Goal: Task Accomplishment & Management: Use online tool/utility

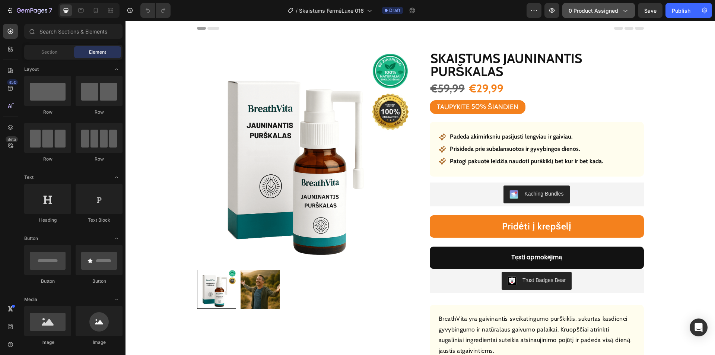
click at [593, 3] on button "0 product assigned" at bounding box center [598, 10] width 73 height 15
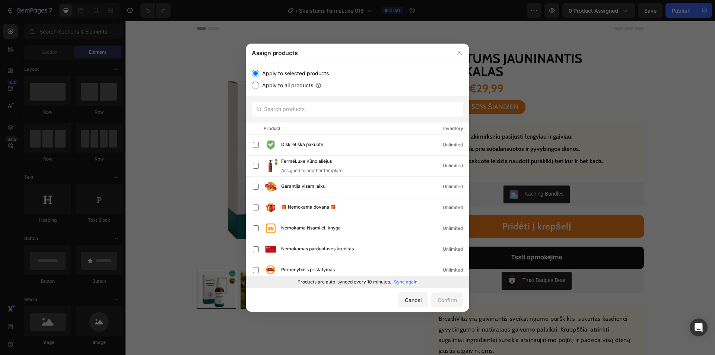
click at [405, 281] on p "Sync again" at bounding box center [405, 281] width 23 height 7
click at [330, 103] on input "text" at bounding box center [357, 109] width 211 height 15
paste input "Skaistums Lūpų dažai"
type input "Skaistums Lūpų dažai"
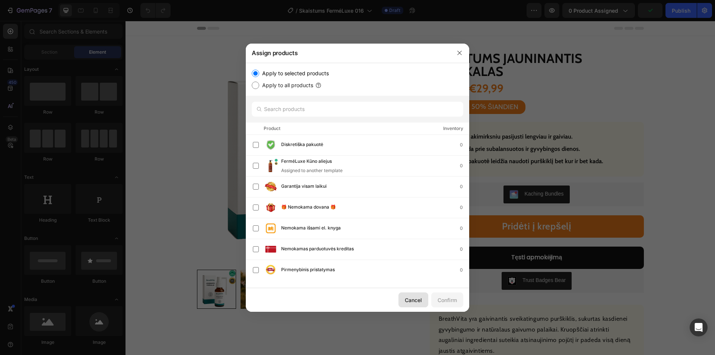
click at [406, 297] on div "Cancel" at bounding box center [413, 300] width 17 height 8
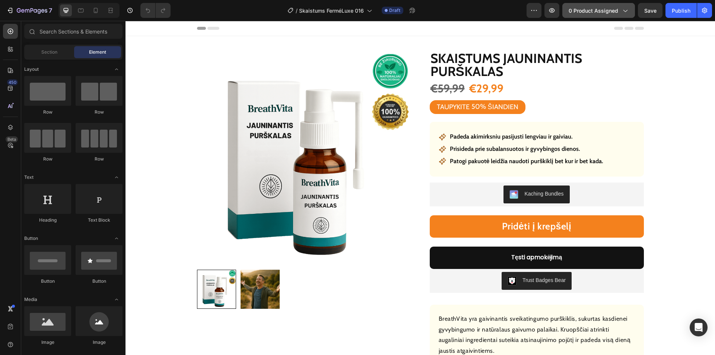
click at [590, 13] on span "0 product assigned" at bounding box center [594, 11] width 50 height 8
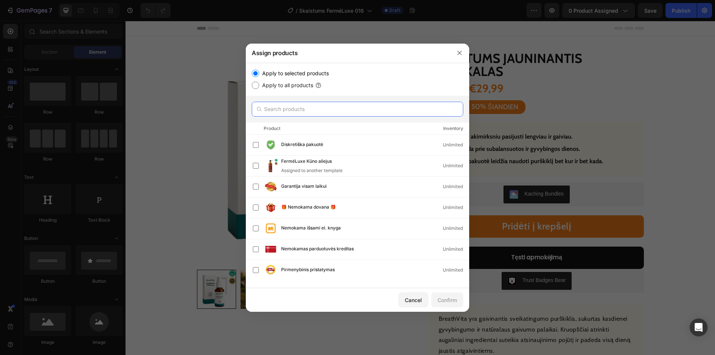
click at [323, 107] on input "text" at bounding box center [357, 109] width 211 height 15
paste input "Skaistums Lūpų dažai"
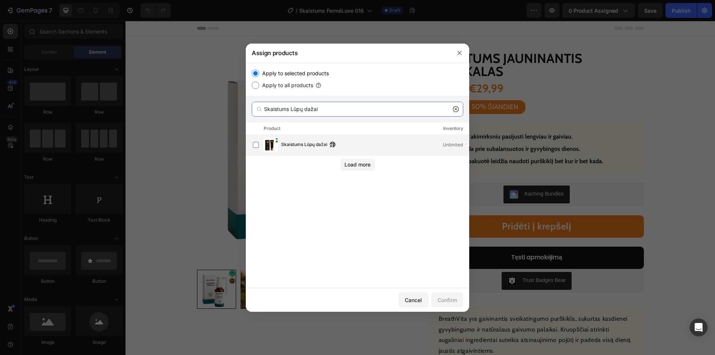
type input "Skaistums Lūpų dažai"
click at [300, 144] on span "Skaistums Lūpų dažai" at bounding box center [304, 145] width 46 height 8
click at [443, 298] on div "Confirm" at bounding box center [446, 300] width 19 height 8
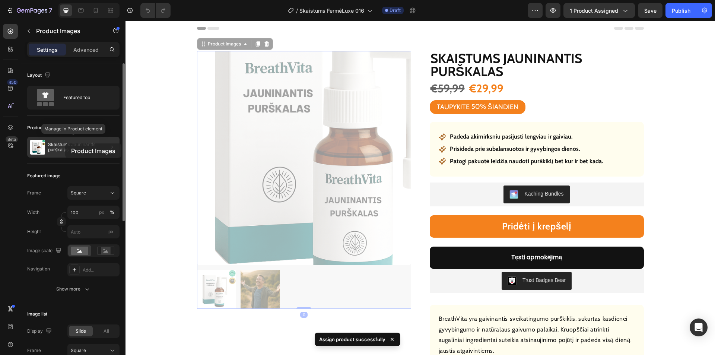
click at [65, 144] on p "Skaistums Jauninantis purškalas" at bounding box center [82, 147] width 69 height 10
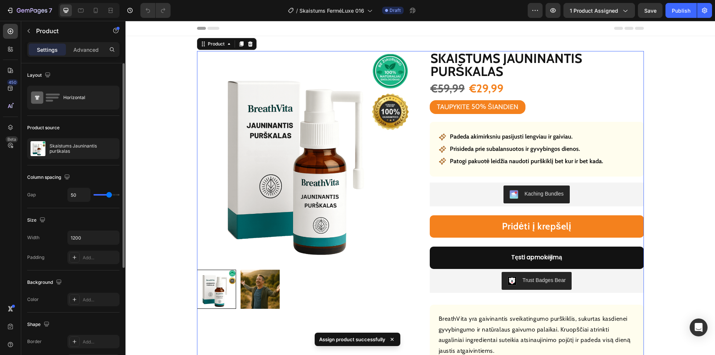
click at [64, 146] on p "Skaistums Jauninantis purškalas" at bounding box center [83, 148] width 67 height 10
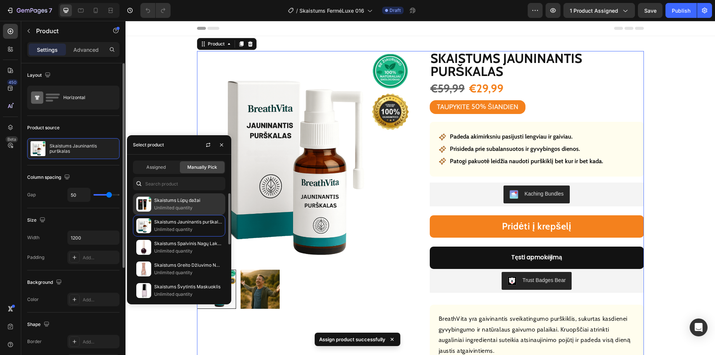
click at [176, 200] on p "Skaistums Lūpų dažai" at bounding box center [188, 200] width 68 height 7
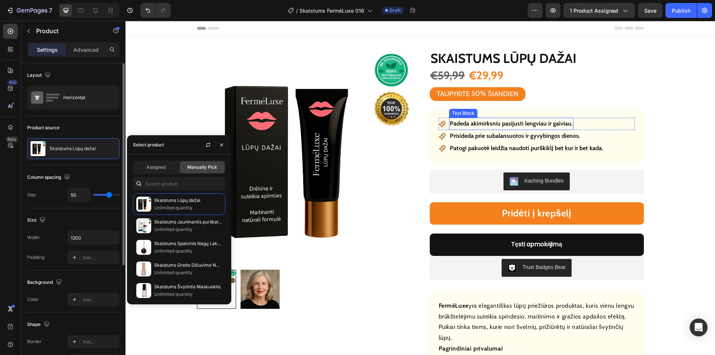
click at [515, 122] on p "Padeda akimirksniu pasijusti lengviau ir gaiviau." at bounding box center [511, 123] width 123 height 11
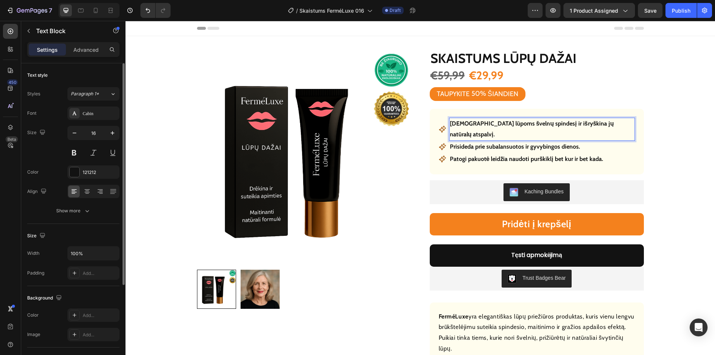
click at [520, 141] on p "Prisideda prie subalansuotos ir gyvybingos dienos." at bounding box center [515, 146] width 130 height 11
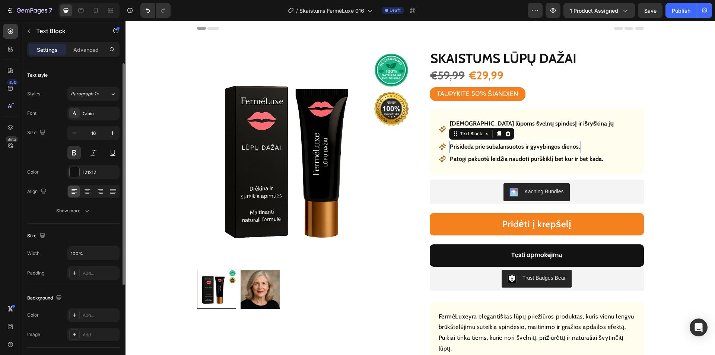
click at [520, 141] on p "Prisideda prie subalansuotos ir gyvybingos dienos." at bounding box center [515, 146] width 130 height 11
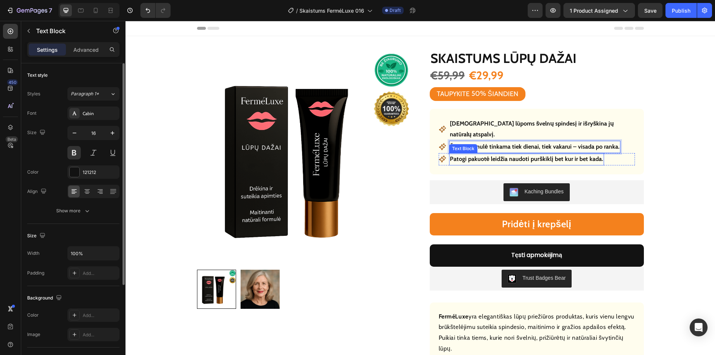
click at [507, 154] on p "Patogi pakuotė leidžia naudoti purškiklį bet kur ir bet kada." at bounding box center [526, 159] width 153 height 11
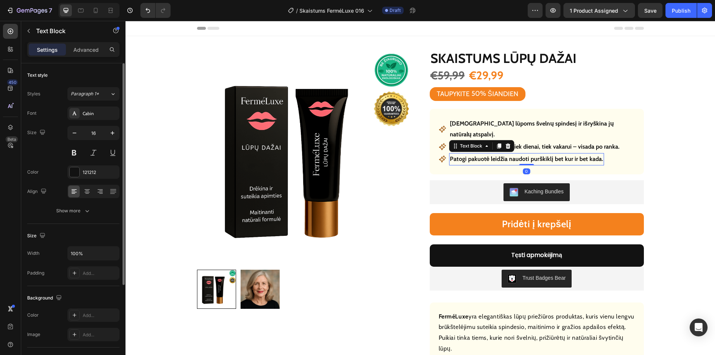
click at [509, 154] on p "Patogi pakuotė leidžia naudoti purškiklį bet kur ir bet kada." at bounding box center [526, 159] width 153 height 11
click at [510, 154] on p "Patogi pakuotė leidžia naudoti purškiklį bet kur ir bet kada." at bounding box center [526, 159] width 153 height 11
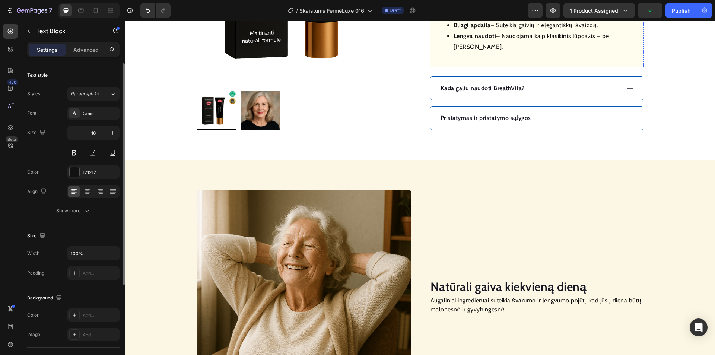
scroll to position [372, 0]
click at [556, 82] on div "Kada galiu naudoti BreathVita?" at bounding box center [529, 87] width 181 height 11
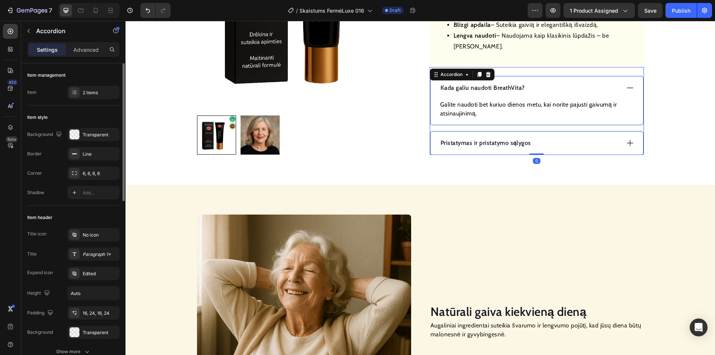
click at [492, 83] on p "Kada galiu naudoti BreathVita?" at bounding box center [482, 87] width 84 height 9
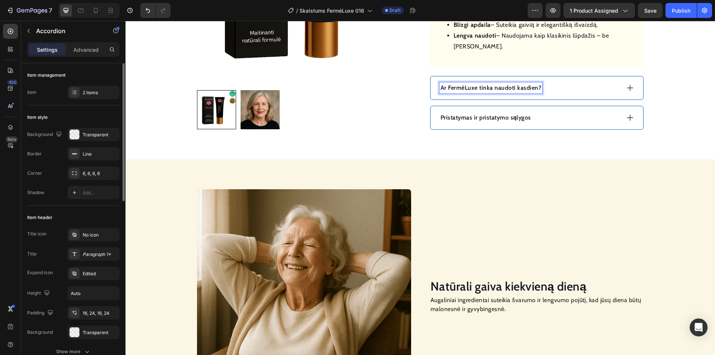
click at [554, 112] on div "Pristatymas ir pristatymo sąlygos" at bounding box center [529, 117] width 181 height 11
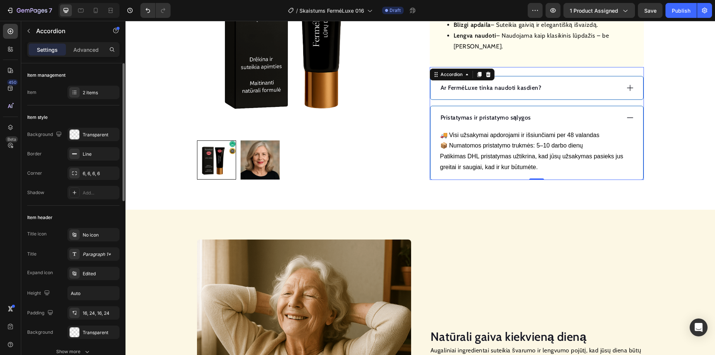
click at [550, 76] on div "Ar FerméLuxe tinka naudoti kasdien?" at bounding box center [536, 87] width 213 height 23
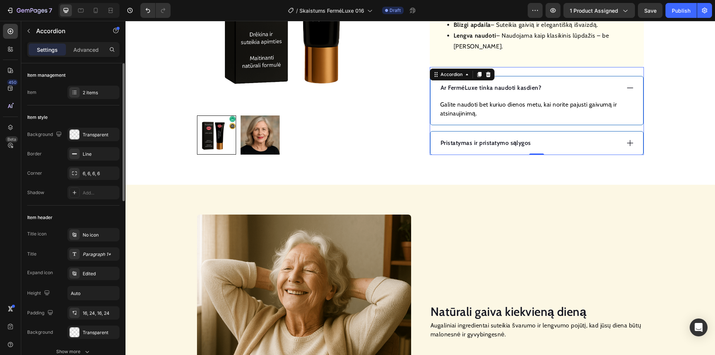
click at [524, 100] on p "Galite naudoti bet kuriuo dienos metu, kai norite pajusti gaivumą ir atsinaujin…" at bounding box center [536, 109] width 193 height 18
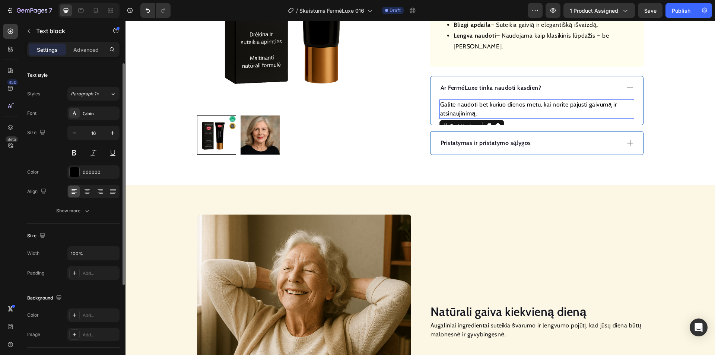
click at [524, 100] on p "Galite naudoti bet kuriuo dienos metu, kai norite pajusti gaivumą ir atsinaujin…" at bounding box center [536, 109] width 193 height 18
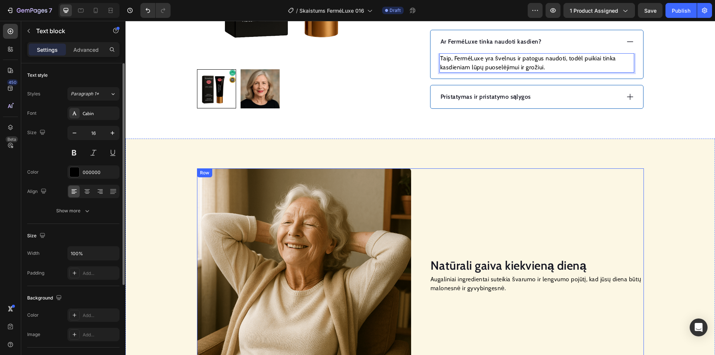
scroll to position [558, 0]
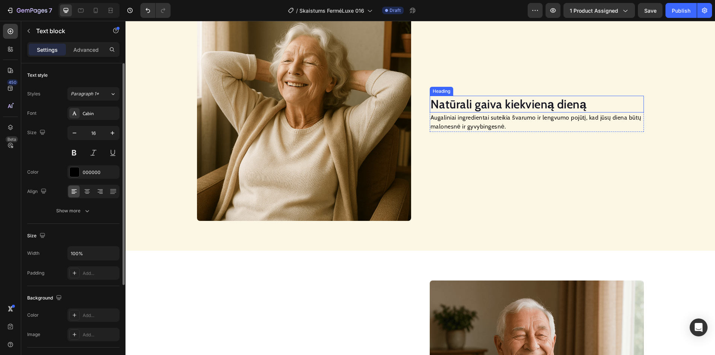
click at [480, 106] on h2 "Natūrali gaiva kiekvieną dieną" at bounding box center [537, 104] width 214 height 17
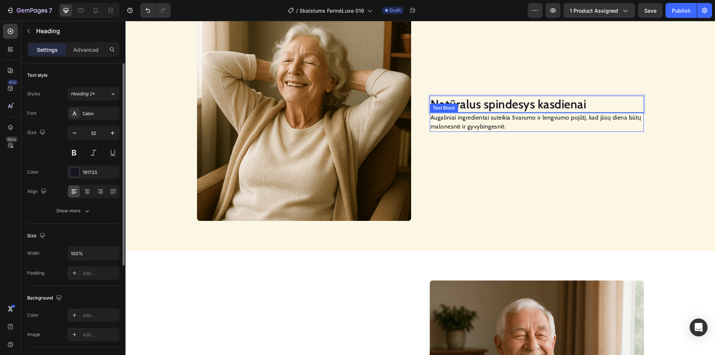
click at [474, 121] on p "Augaliniai ingredientai suteikia švarumo ir lengvumo pojūtį, kad jūsų diena būt…" at bounding box center [536, 122] width 213 height 18
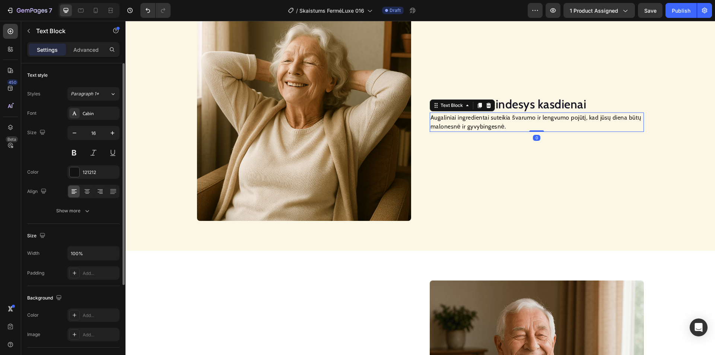
click at [474, 121] on p "Augaliniai ingredientai suteikia švarumo ir lengvumo pojūtį, kad jūsų diena būt…" at bounding box center [536, 122] width 213 height 18
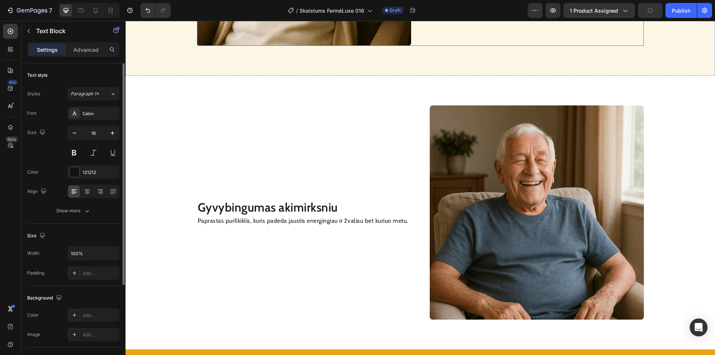
scroll to position [745, 0]
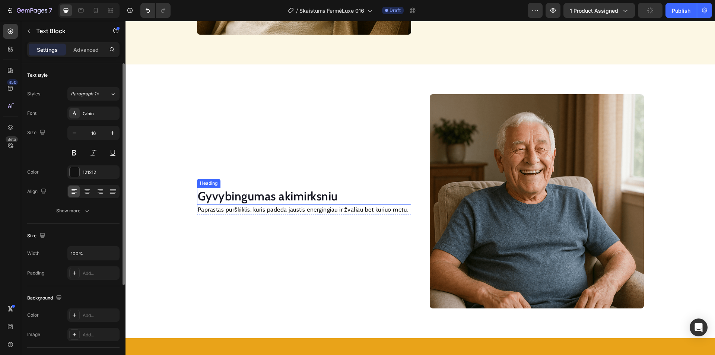
click at [304, 194] on h2 "Gyvybingumas akimirksniu" at bounding box center [304, 196] width 214 height 17
click at [305, 210] on p "Paprastas purškiklis, kuris padeda jaustis energingiau ir žvaliau bet kuriuo me…" at bounding box center [304, 209] width 213 height 9
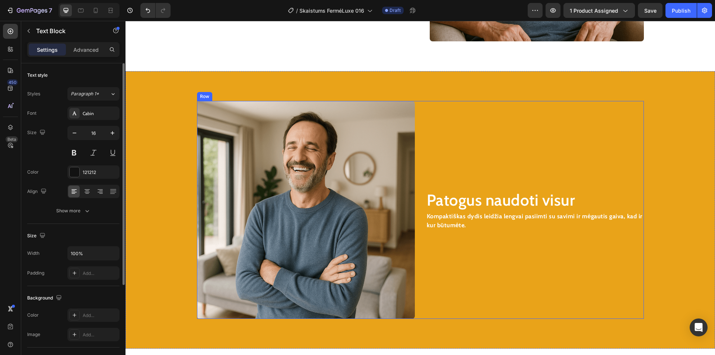
scroll to position [1038, 0]
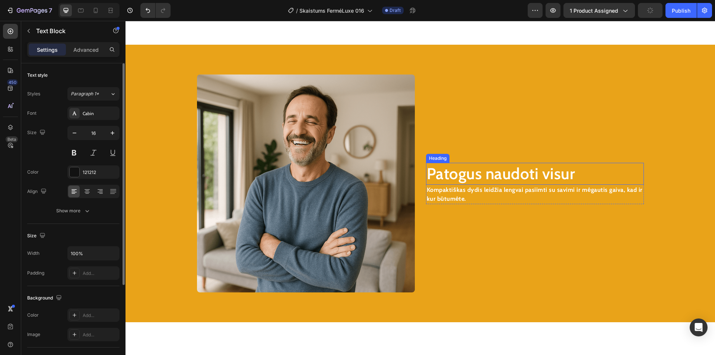
click at [465, 176] on h2 "Patogus naudoti visur" at bounding box center [535, 174] width 218 height 22
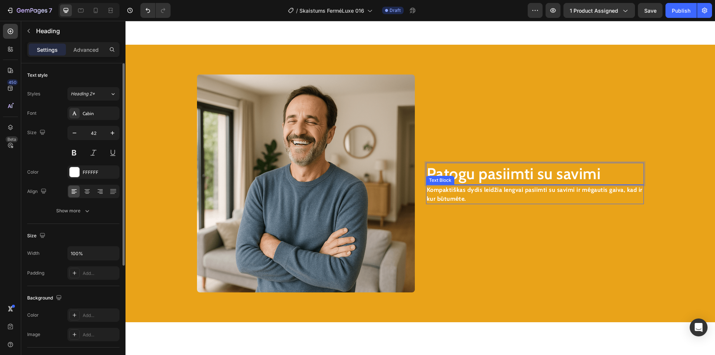
click at [450, 192] on strong "Kompaktiškas dydis leidžia lengvai pasiimti su savimi ir mėgautis gaiva, kad ir…" at bounding box center [535, 194] width 216 height 16
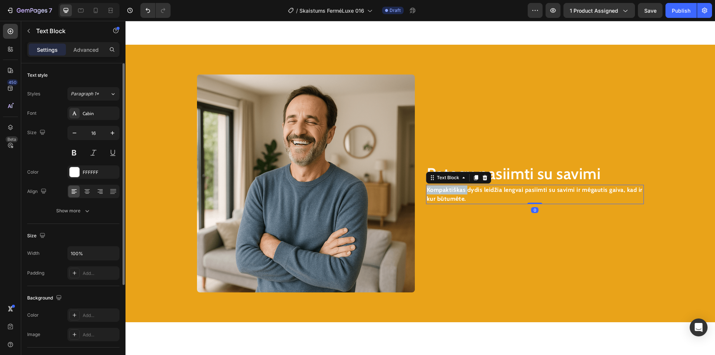
click at [450, 192] on strong "Kompaktiškas dydis leidžia lengvai pasiimti su savimi ir mėgautis gaiva, kad ir…" at bounding box center [535, 194] width 216 height 16
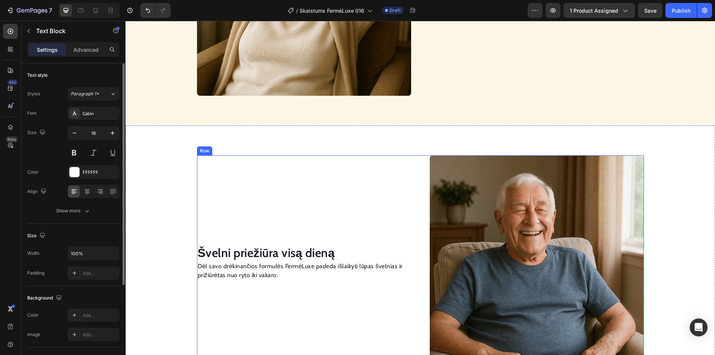
scroll to position [591, 0]
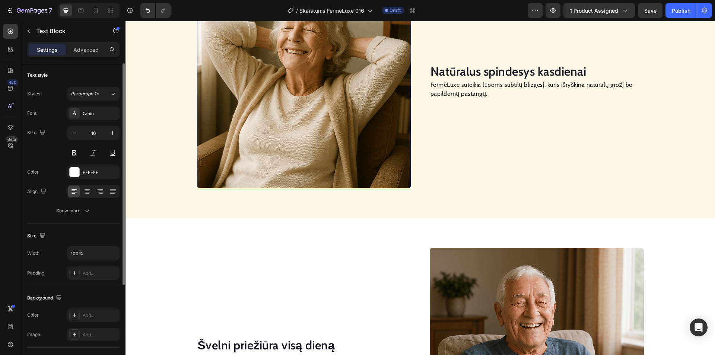
click at [318, 100] on img at bounding box center [304, 81] width 214 height 214
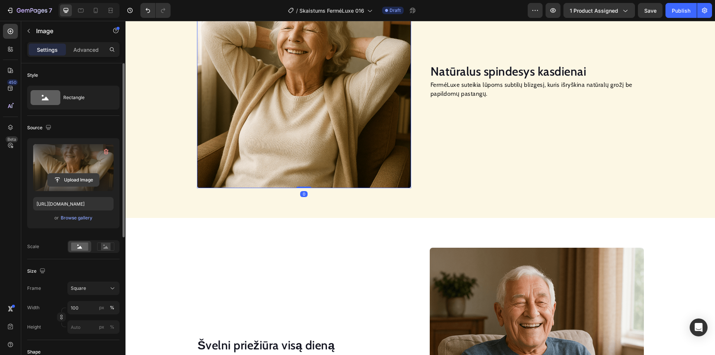
click at [74, 179] on input "file" at bounding box center [73, 179] width 51 height 13
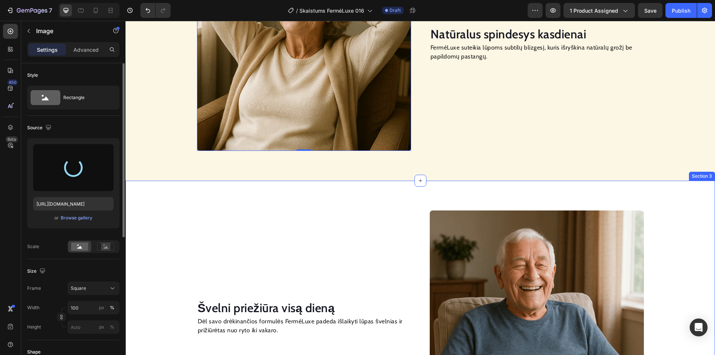
type input "https://cdn.shopify.com/s/files/1/0912/7424/8578/files/gempages_578568893010805…"
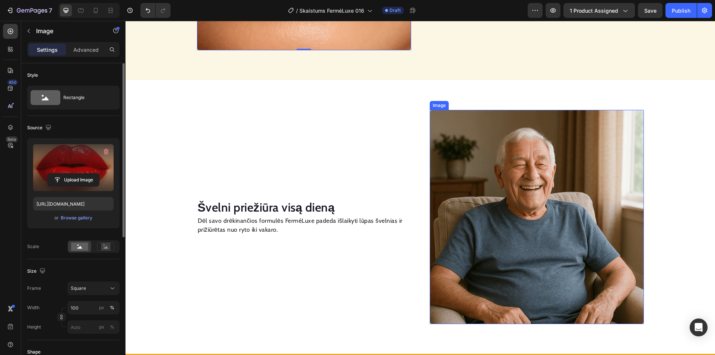
scroll to position [740, 0]
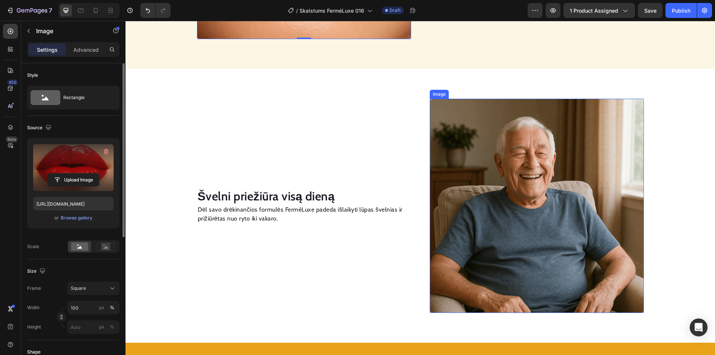
click at [501, 175] on img at bounding box center [537, 206] width 214 height 214
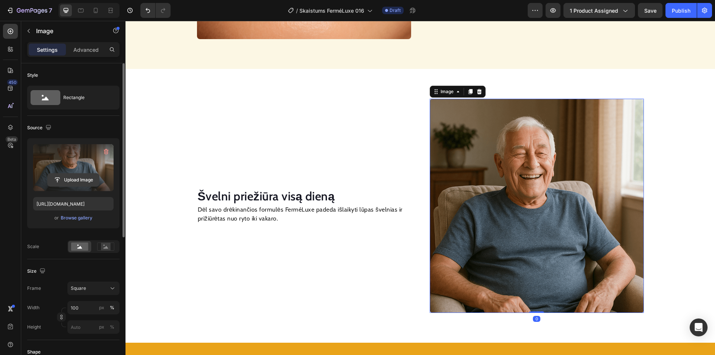
click at [85, 179] on input "file" at bounding box center [73, 179] width 51 height 13
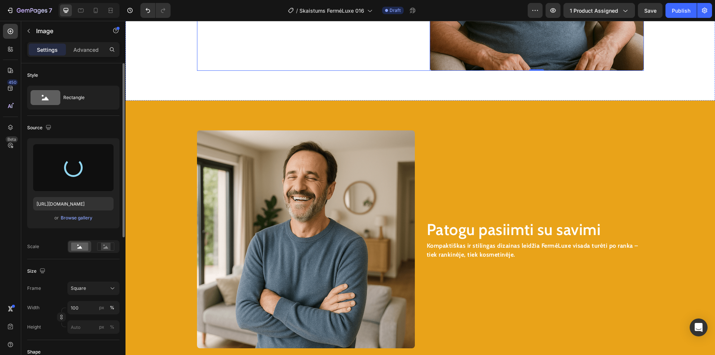
scroll to position [1038, 0]
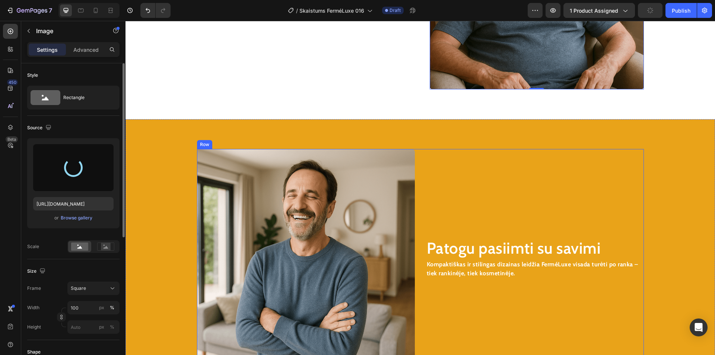
type input "https://cdn.shopify.com/s/files/1/0912/7424/8578/files/gempages_578568893010805…"
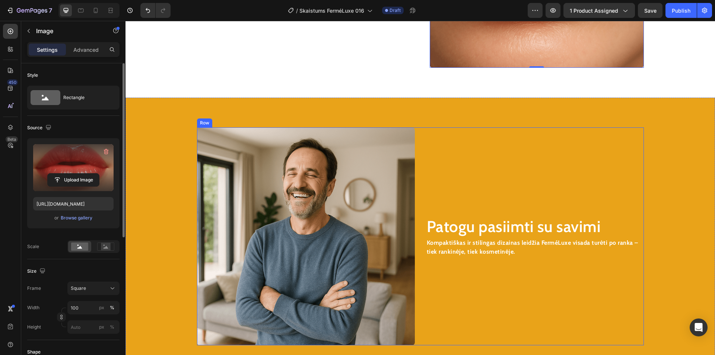
scroll to position [964, 0]
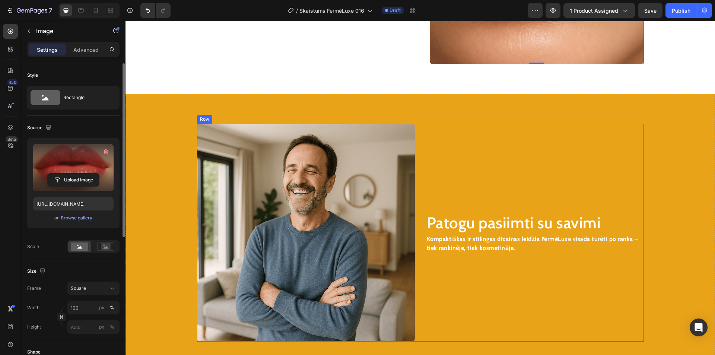
click at [330, 212] on img at bounding box center [306, 233] width 218 height 218
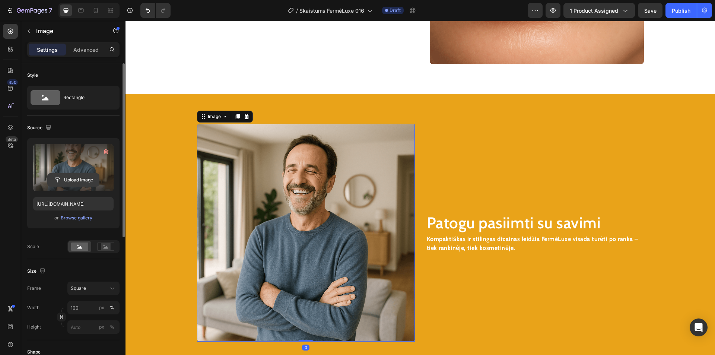
click at [82, 182] on input "file" at bounding box center [73, 179] width 51 height 13
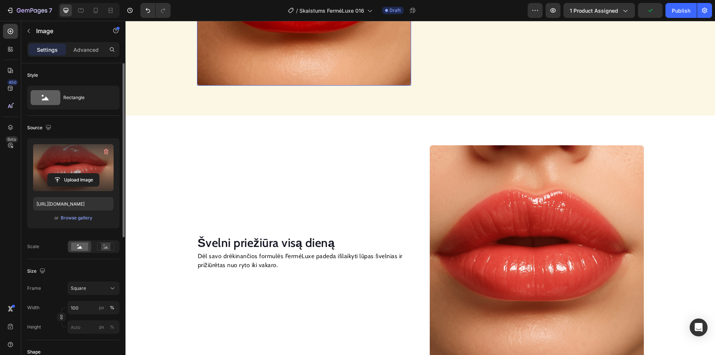
scroll to position [596, 0]
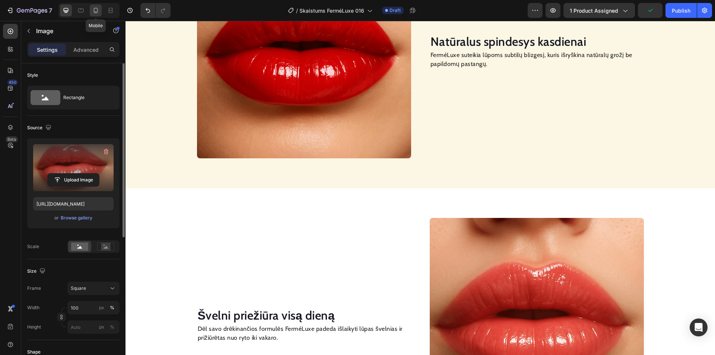
click at [98, 12] on icon at bounding box center [95, 10] width 7 height 7
type input "https://cdn.shopify.com/s/files/1/0912/7424/8578/files/gempages_578568893010805…"
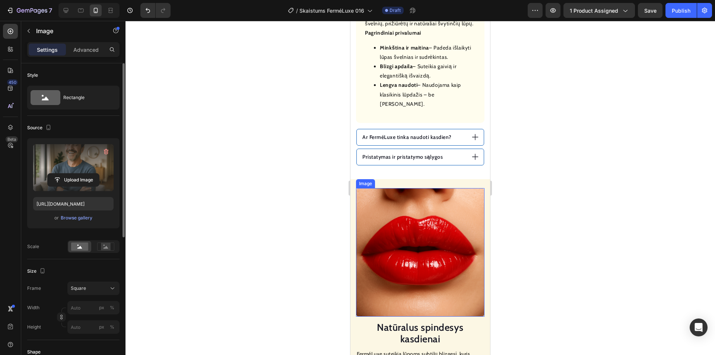
scroll to position [580, 0]
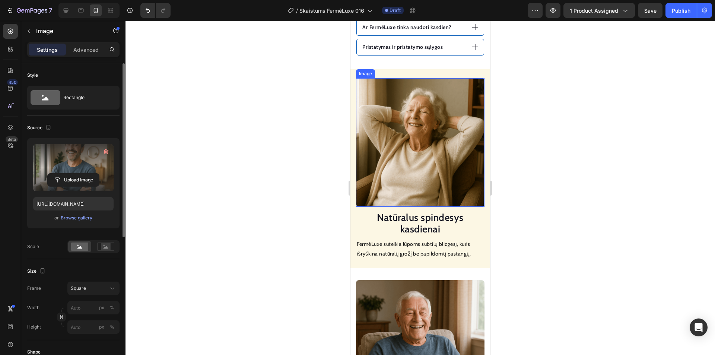
click at [419, 146] on img at bounding box center [420, 142] width 128 height 128
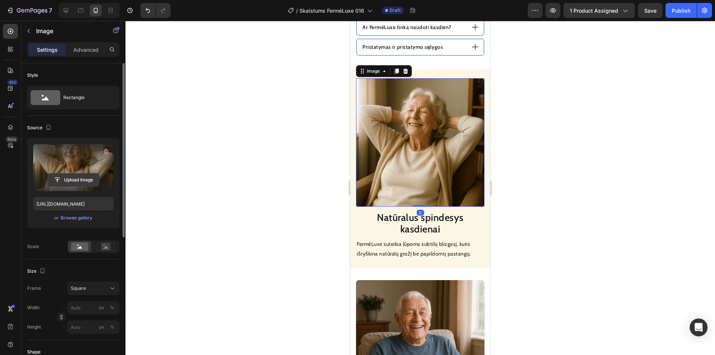
click at [77, 177] on input "file" at bounding box center [73, 179] width 51 height 13
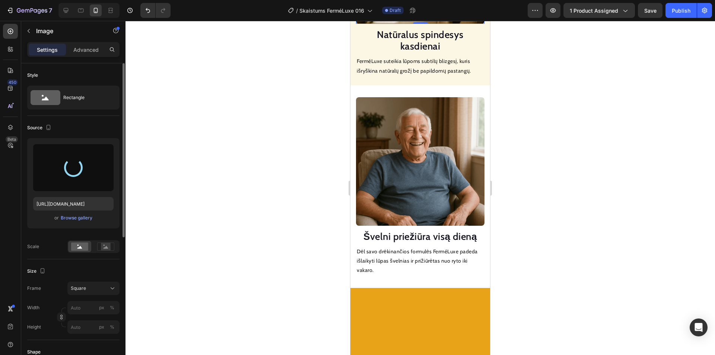
type input "https://cdn.shopify.com/s/files/1/0912/7424/8578/files/gempages_578568893010805…"
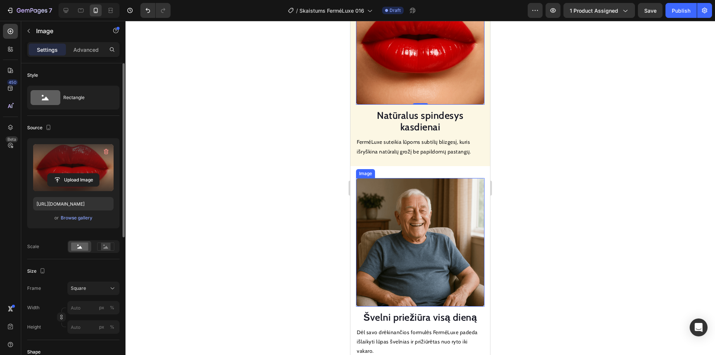
scroll to position [729, 0]
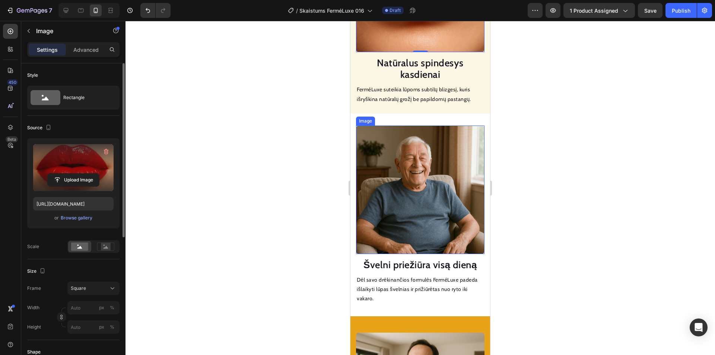
click at [425, 172] on img at bounding box center [420, 189] width 128 height 128
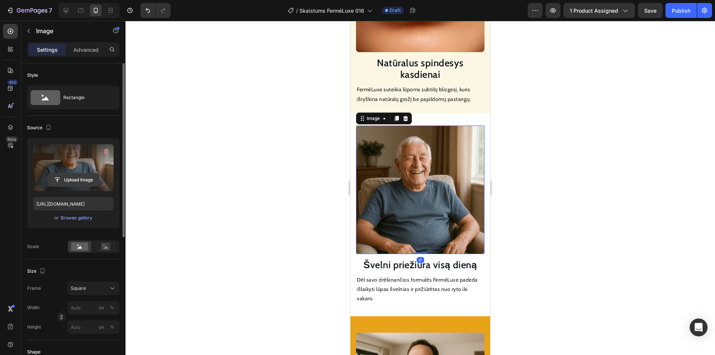
click at [85, 178] on input "file" at bounding box center [73, 179] width 51 height 13
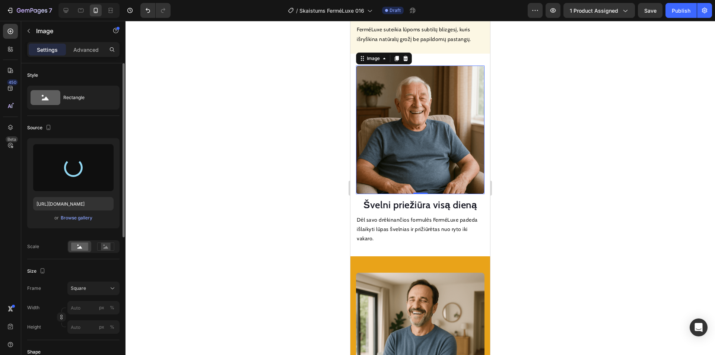
type input "https://cdn.shopify.com/s/files/1/0912/7424/8578/files/gempages_578568893010805…"
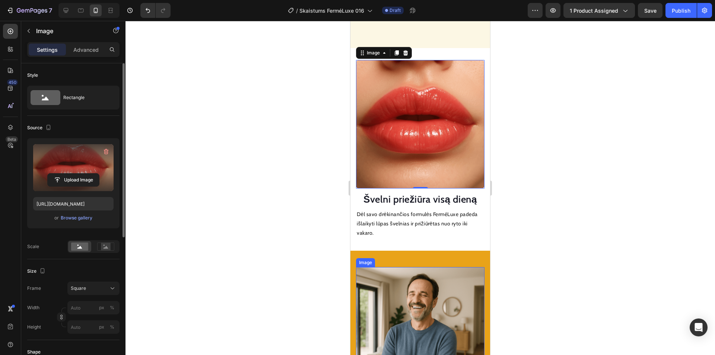
scroll to position [915, 0]
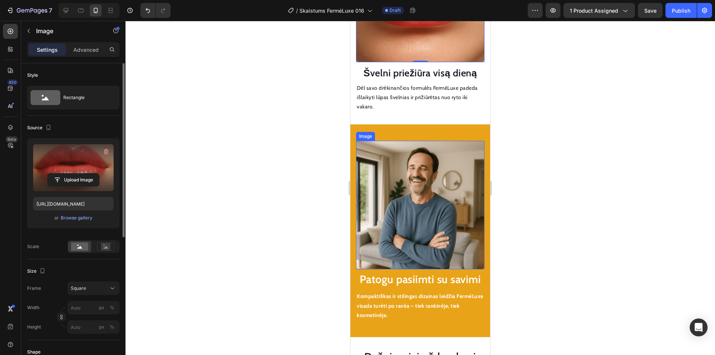
click at [420, 172] on img at bounding box center [420, 205] width 128 height 128
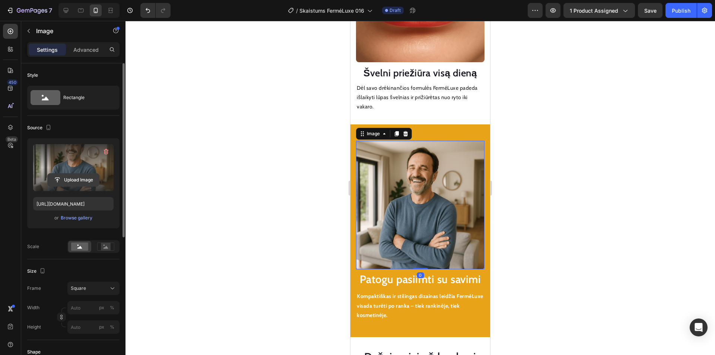
click at [77, 178] on input "file" at bounding box center [73, 179] width 51 height 13
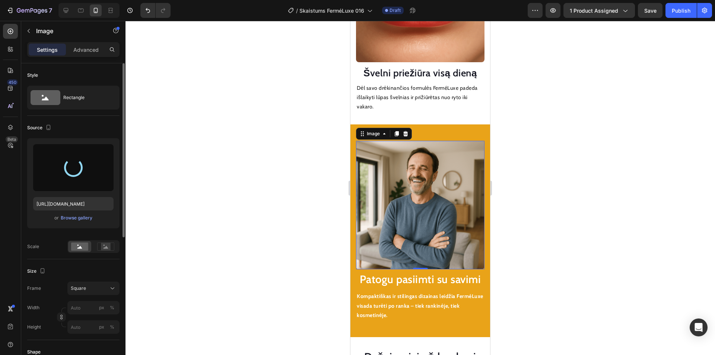
type input "https://cdn.shopify.com/s/files/1/0912/7424/8578/files/gempages_578568893010805…"
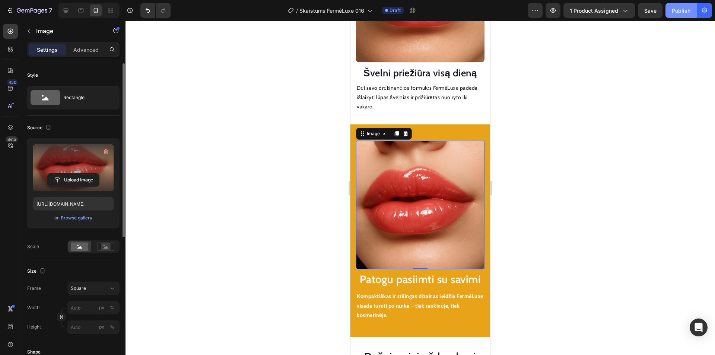
click at [677, 11] on div "Publish" at bounding box center [681, 11] width 19 height 8
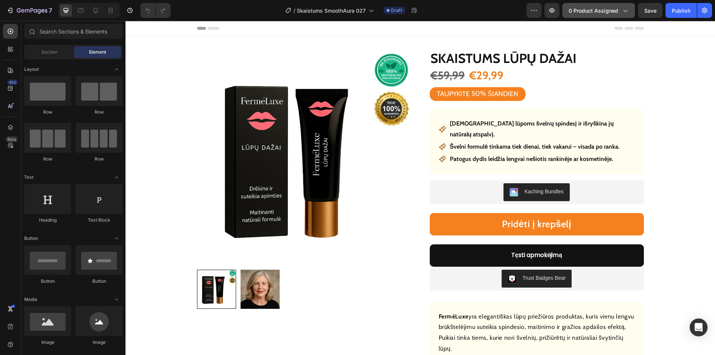
click at [592, 6] on button "0 product assigned" at bounding box center [598, 10] width 73 height 15
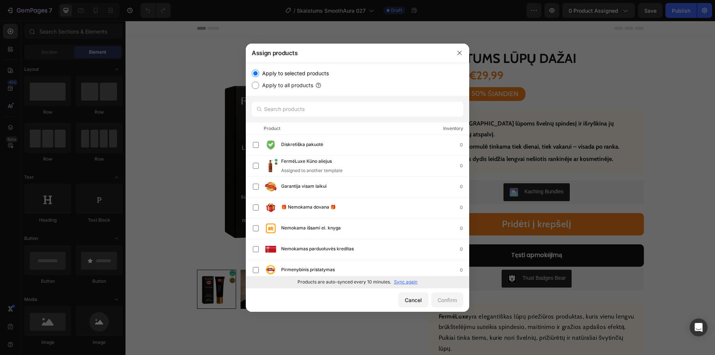
click at [400, 279] on p "Sync again" at bounding box center [405, 281] width 23 height 7
click at [316, 111] on input "text" at bounding box center [357, 109] width 211 height 15
paste input "Skaistums Lyginantis kremas"
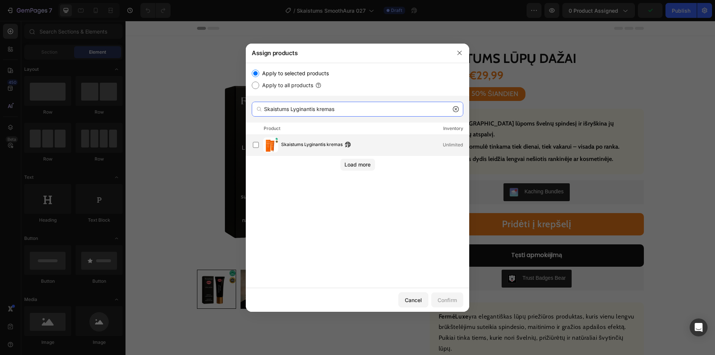
type input "Skaistums Lyginantis kremas"
click at [312, 148] on span "Skaistums Lyginantis kremas" at bounding box center [311, 145] width 61 height 8
click at [448, 300] on div "Confirm" at bounding box center [446, 300] width 19 height 8
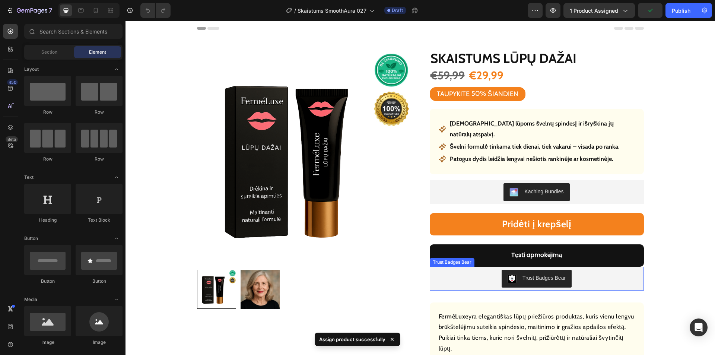
click at [307, 173] on img at bounding box center [304, 158] width 214 height 214
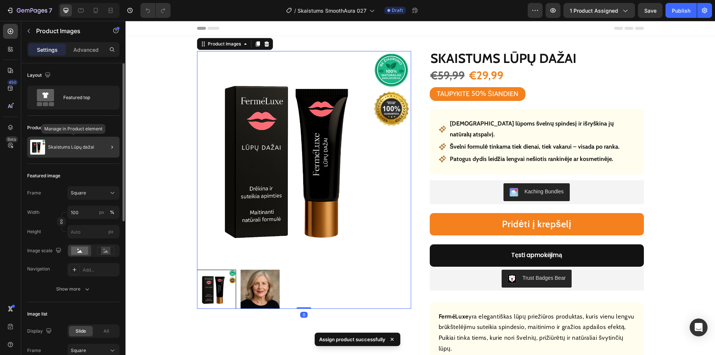
click at [76, 149] on p "Skaistums Lūpų dažai" at bounding box center [71, 146] width 46 height 5
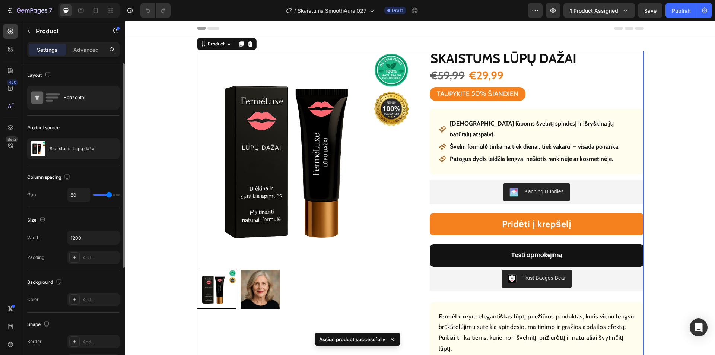
click at [70, 150] on p "Skaistums Lūpų dažai" at bounding box center [73, 148] width 46 height 5
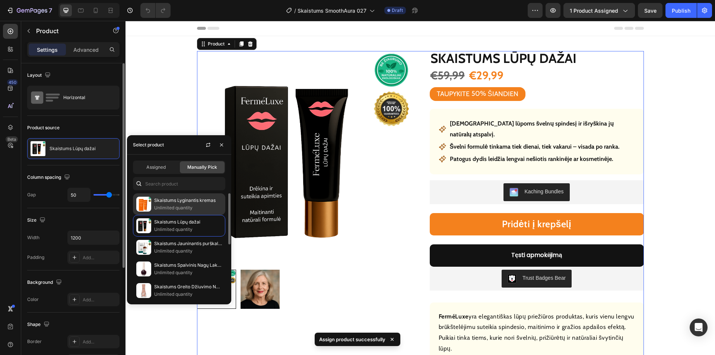
click at [176, 201] on p "Skaistums Lyginantis kremas" at bounding box center [188, 200] width 68 height 7
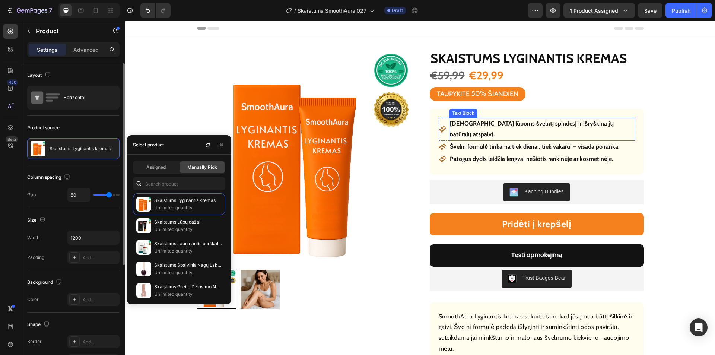
click at [505, 125] on p "Suteikia lūpoms švelnų spindesį ir išryškina jų natūralų atspalvį." at bounding box center [542, 129] width 184 height 22
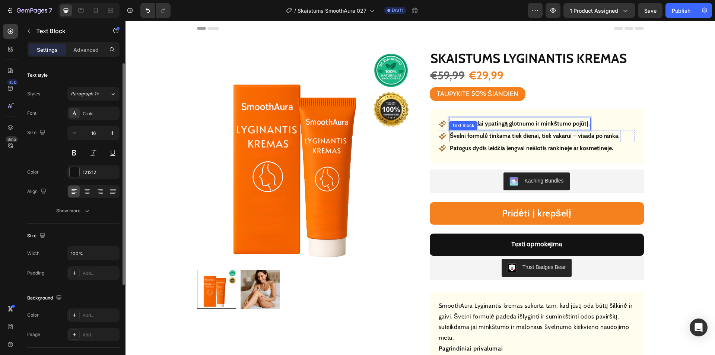
click at [517, 138] on p "Švelni formulė tinkama tiek dienai, tiek vakarui – visada po ranka." at bounding box center [535, 136] width 170 height 11
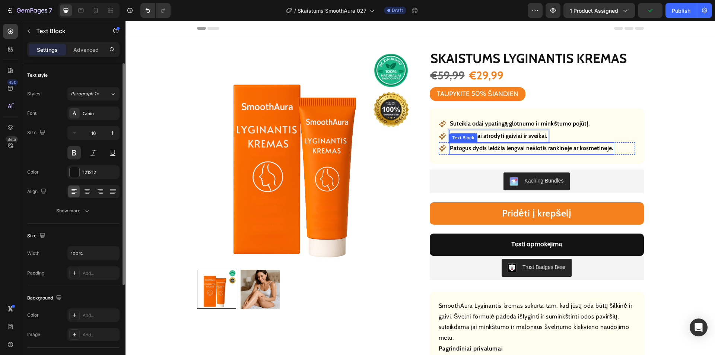
click at [495, 149] on p "Patogus dydis leidžia lengvai nešiotis rankinėje ar kosmetinėje." at bounding box center [532, 148] width 164 height 11
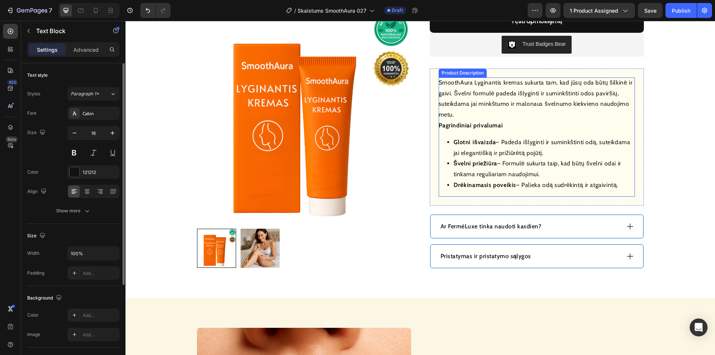
scroll to position [223, 0]
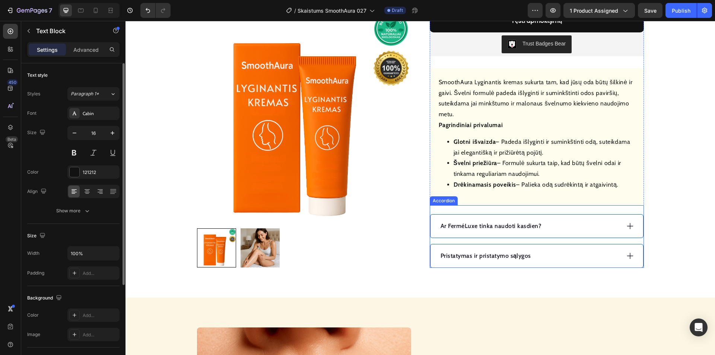
click at [540, 255] on div "Pristatymas ir pristatymo sąlygos" at bounding box center [529, 255] width 181 height 11
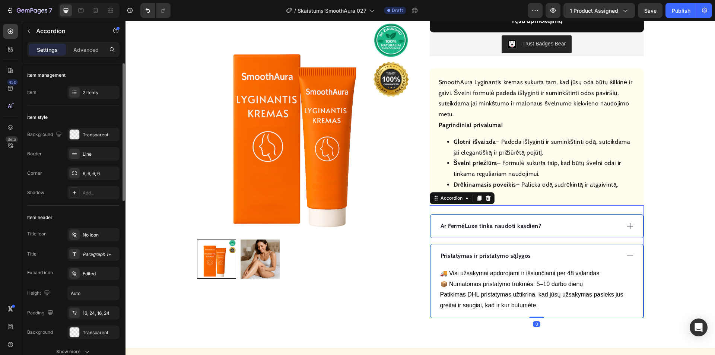
click at [550, 254] on div "Pristatymas ir pristatymo sąlygos" at bounding box center [529, 255] width 181 height 11
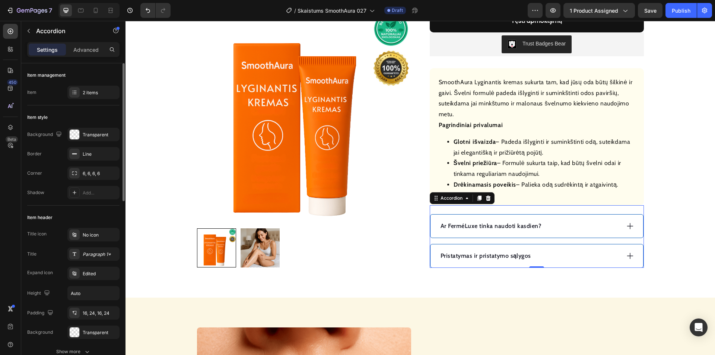
click at [593, 219] on div "Ar FerméLuxe tinka naudoti kasdien?" at bounding box center [536, 225] width 213 height 23
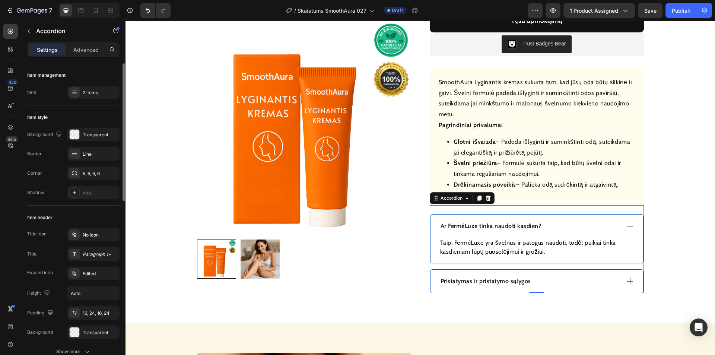
click at [513, 223] on p "Ar FerméLuxe tinka naudoti kasdien?" at bounding box center [490, 226] width 101 height 9
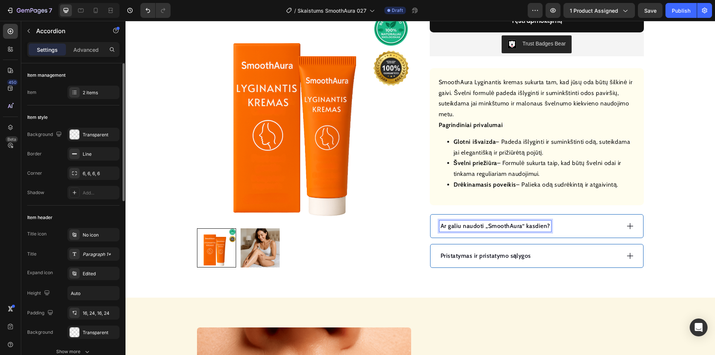
click at [584, 224] on div "Ar galiu naudoti „SmoothAura“ kasdien?" at bounding box center [529, 225] width 181 height 11
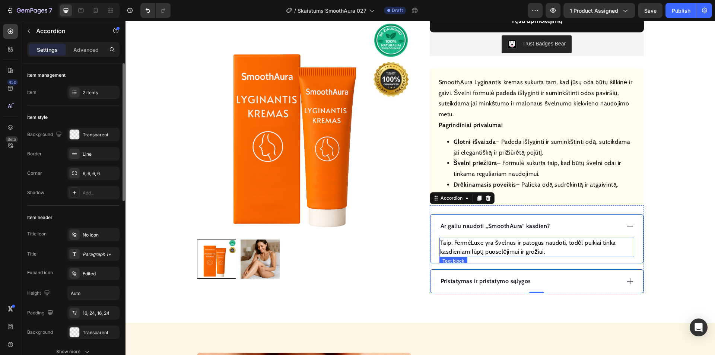
click at [535, 245] on p "Taip, FerméLuxe yra švelnus ir patogus naudoti, todėl puikiai tinka kasdieniam …" at bounding box center [536, 247] width 193 height 18
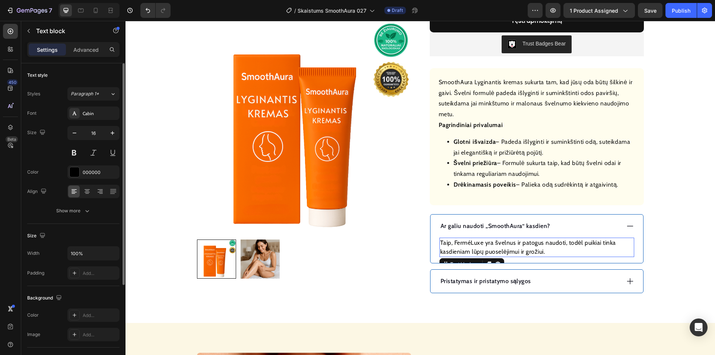
click at [535, 245] on p "Taip, FerméLuxe yra švelnus ir patogus naudoti, todėl puikiai tinka kasdieniam …" at bounding box center [536, 247] width 193 height 18
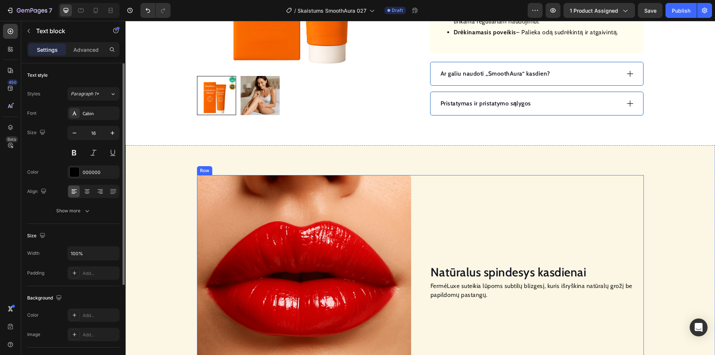
scroll to position [484, 0]
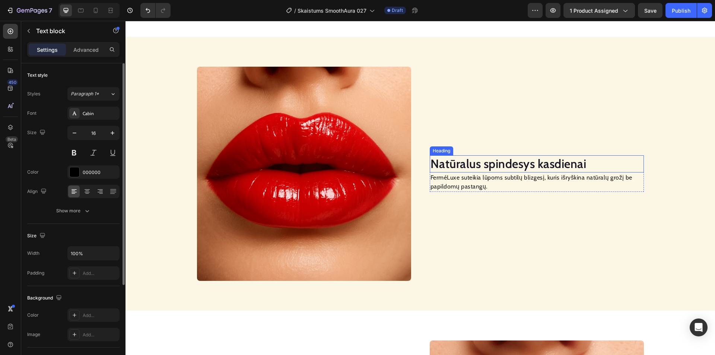
click at [498, 166] on h2 "Natūralus spindesys kasdienai" at bounding box center [537, 163] width 214 height 17
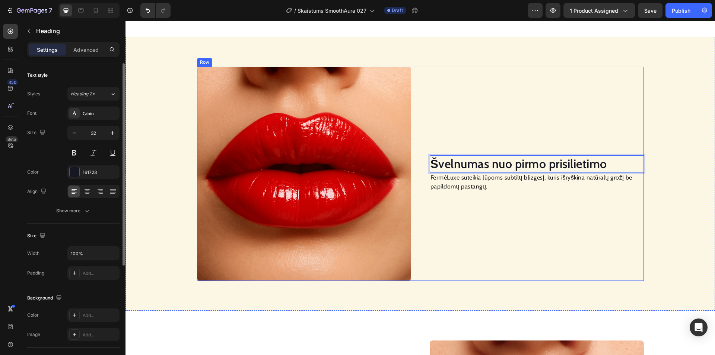
click at [465, 186] on p "FerméLuxe suteikia lūpoms subtilų blizgesį, kuris išryškina natūralų grožį be p…" at bounding box center [536, 182] width 213 height 18
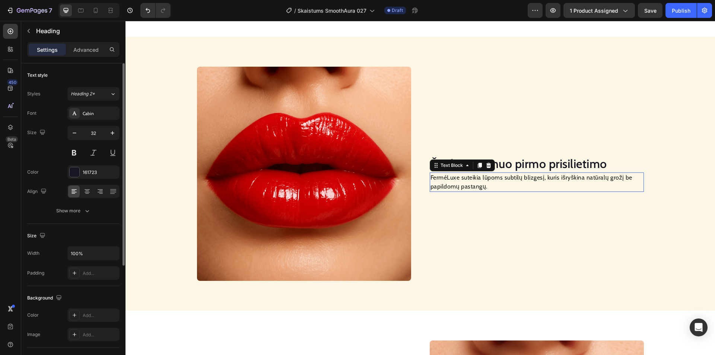
click at [465, 186] on p "FerméLuxe suteikia lūpoms subtilų blizgesį, kuris išryškina natūralų grožį be p…" at bounding box center [536, 182] width 213 height 18
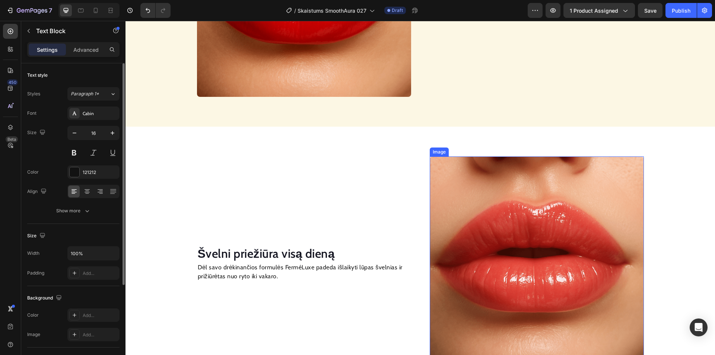
scroll to position [675, 0]
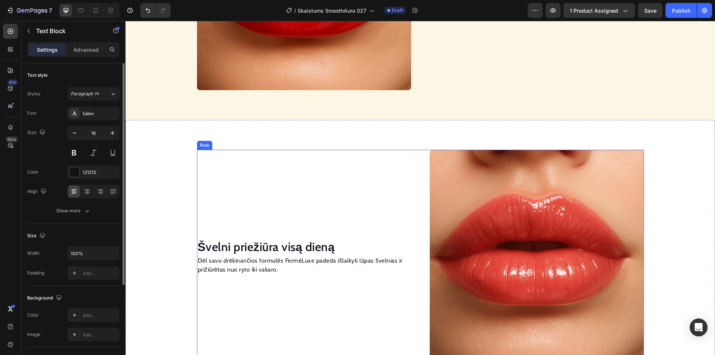
click at [262, 246] on h2 "Švelni priežiūra visą dieną" at bounding box center [304, 246] width 214 height 17
click at [262, 245] on h2 "Švelni priežiūra visą dieną" at bounding box center [304, 246] width 214 height 17
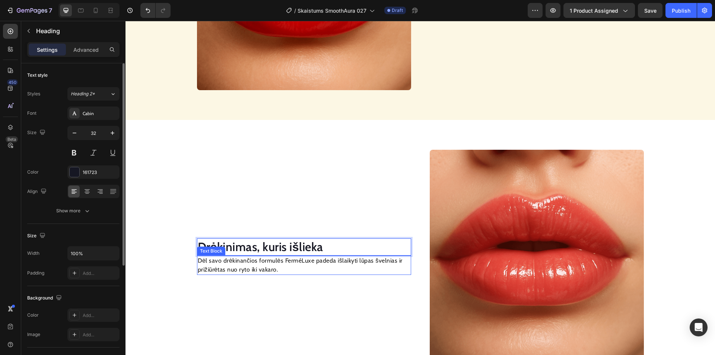
click at [267, 263] on p "Dėl savo drėkinančios formulės FerméLuxe padeda išlaikyti lūpas švelnias ir pri…" at bounding box center [304, 265] width 213 height 18
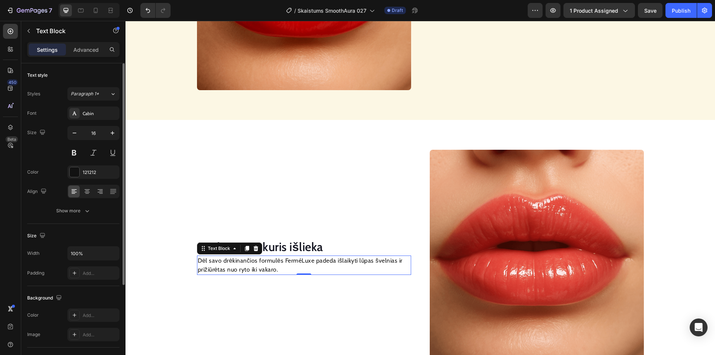
click at [267, 262] on p "Dėl savo drėkinančios formulės FerméLuxe padeda išlaikyti lūpas švelnias ir pri…" at bounding box center [304, 265] width 213 height 18
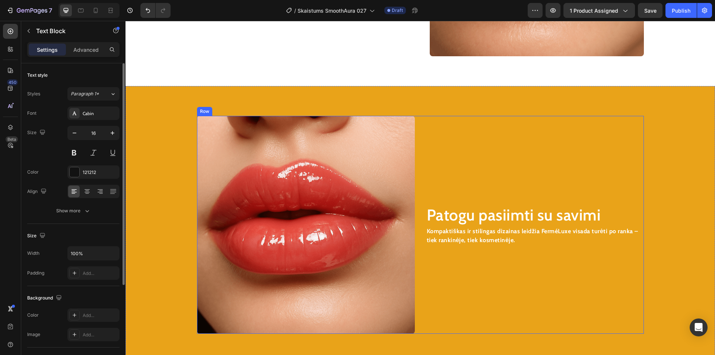
scroll to position [1010, 0]
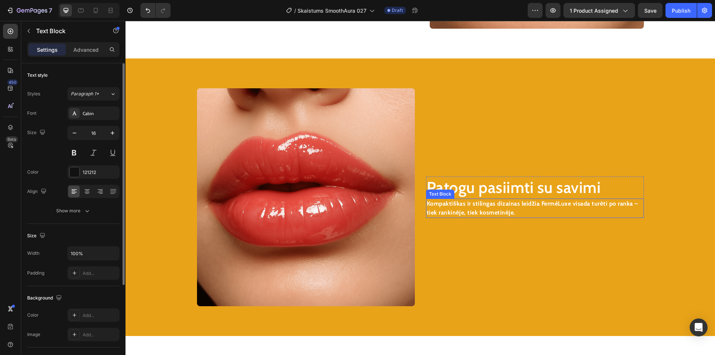
click at [481, 186] on h2 "Patogu pasiimti su savimi" at bounding box center [535, 187] width 218 height 22
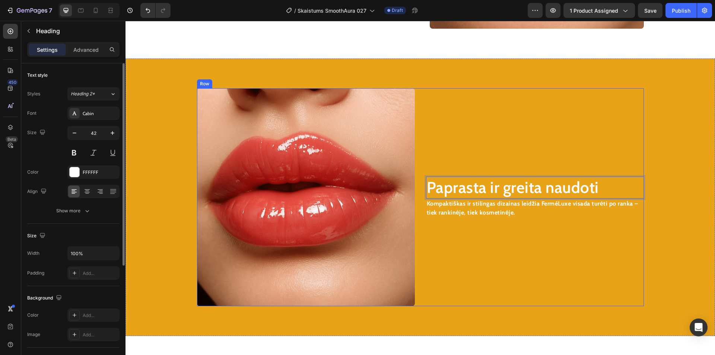
click at [444, 210] on strong "Kompaktiškas ir stilingas dizainas leidžia FerméLuxe visada turėti po ranka – t…" at bounding box center [532, 208] width 211 height 16
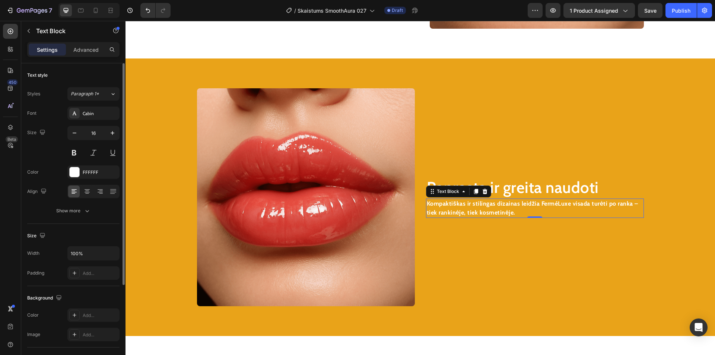
click at [444, 210] on strong "Kompaktiškas ir stilingas dizainas leidžia FerméLuxe visada turėti po ranka – t…" at bounding box center [532, 208] width 211 height 16
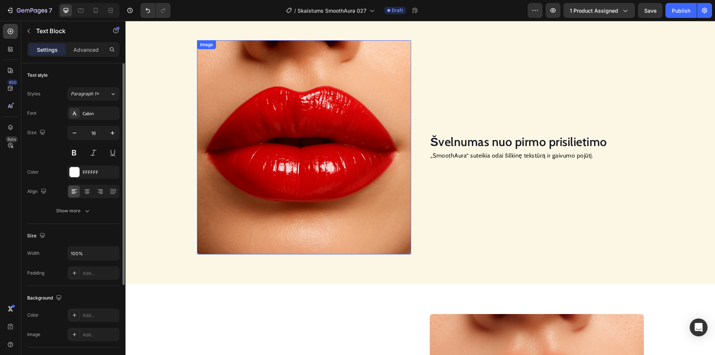
scroll to position [414, 0]
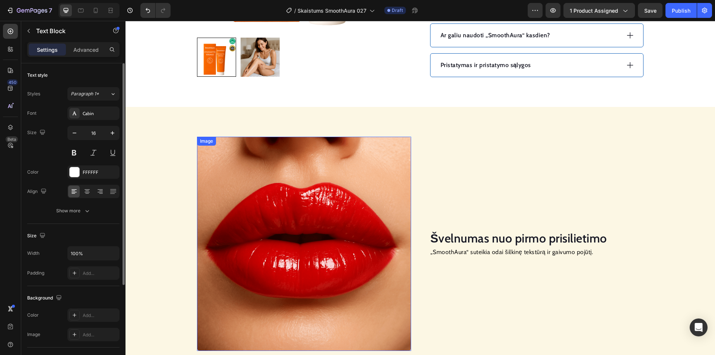
click at [311, 191] on img at bounding box center [304, 244] width 214 height 214
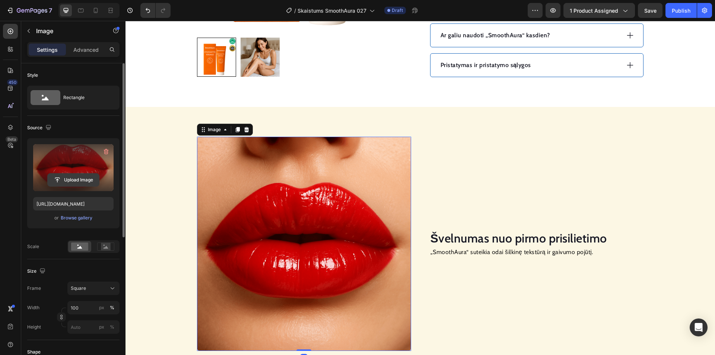
click at [84, 176] on input "file" at bounding box center [73, 179] width 51 height 13
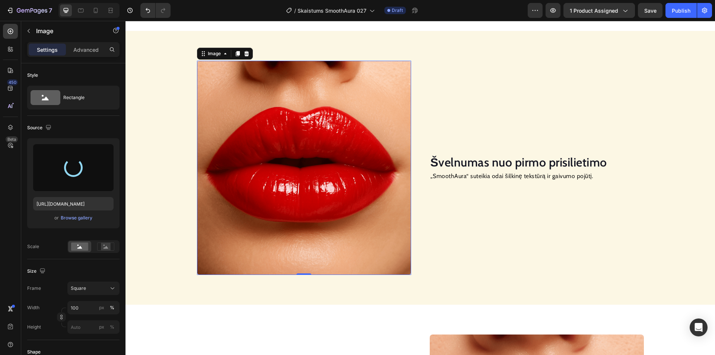
scroll to position [526, 0]
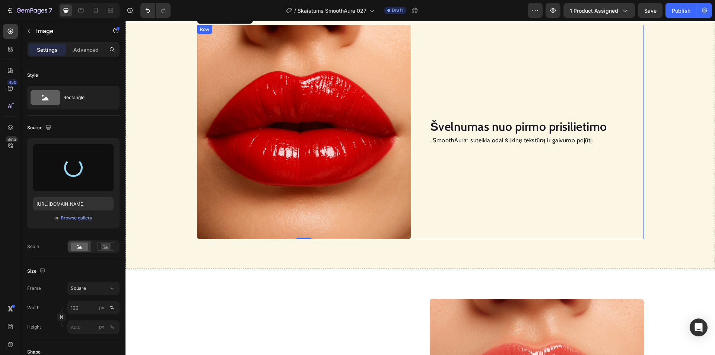
type input "https://cdn.shopify.com/s/files/1/0912/7424/8578/files/gempages_578568893010805…"
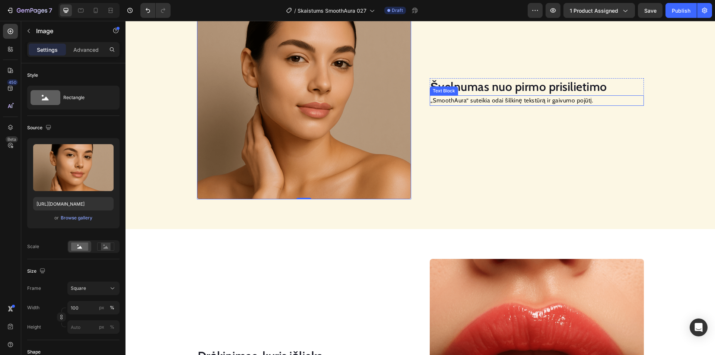
scroll to position [712, 0]
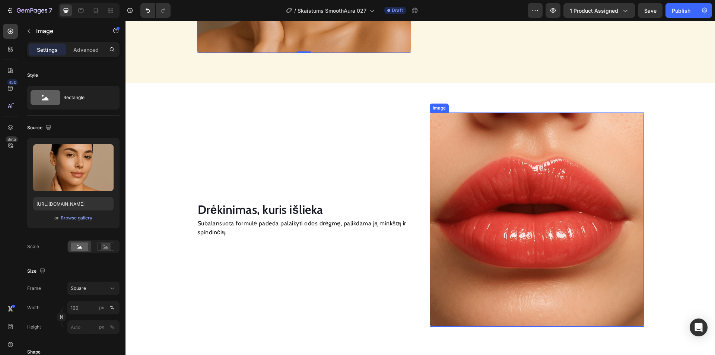
click at [522, 161] on img at bounding box center [537, 219] width 214 height 214
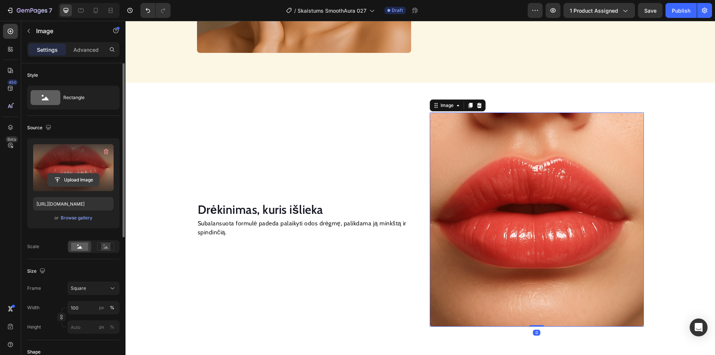
click at [94, 180] on input "file" at bounding box center [73, 179] width 51 height 13
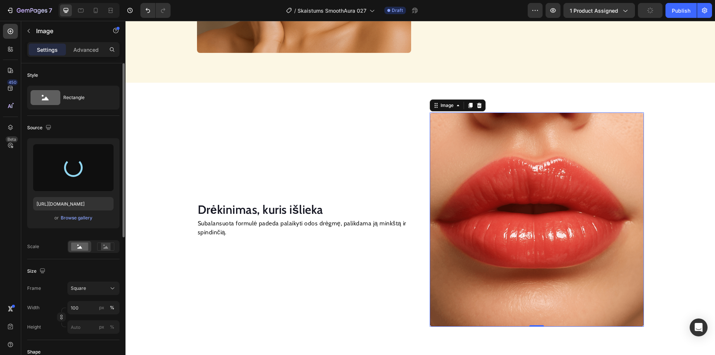
type input "https://cdn.shopify.com/s/files/1/0912/7424/8578/files/gempages_578568893010805…"
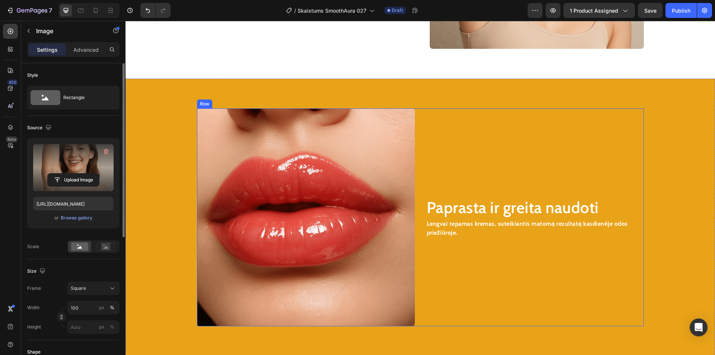
scroll to position [1047, 0]
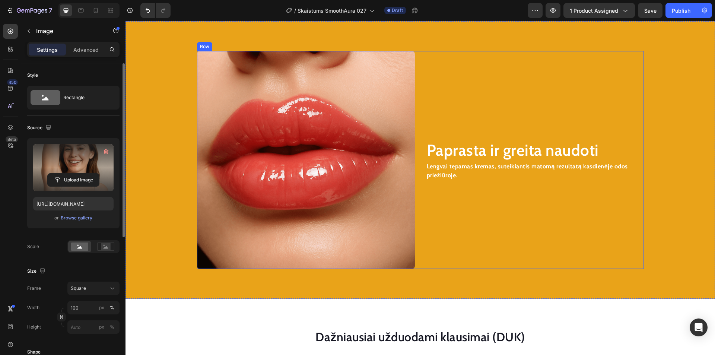
click at [284, 169] on img at bounding box center [306, 160] width 218 height 218
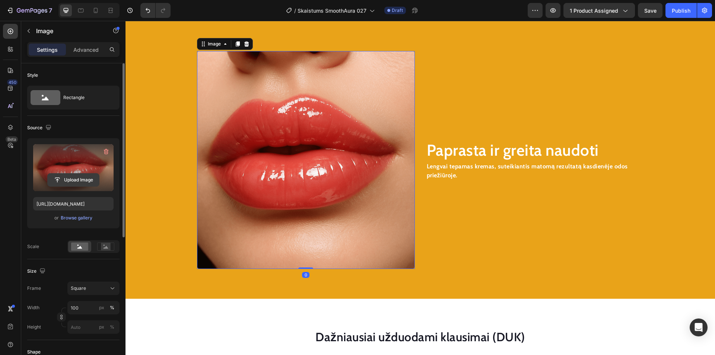
click at [75, 180] on input "file" at bounding box center [73, 179] width 51 height 13
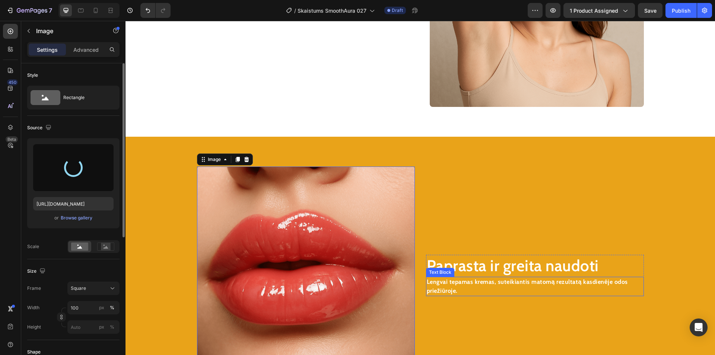
scroll to position [898, 0]
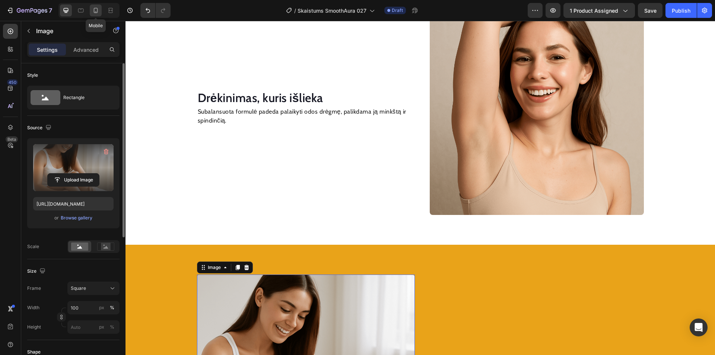
click at [93, 10] on icon at bounding box center [95, 10] width 7 height 7
type input "https://cdn.shopify.com/s/files/1/0912/7424/8578/files/gempages_578568893010805…"
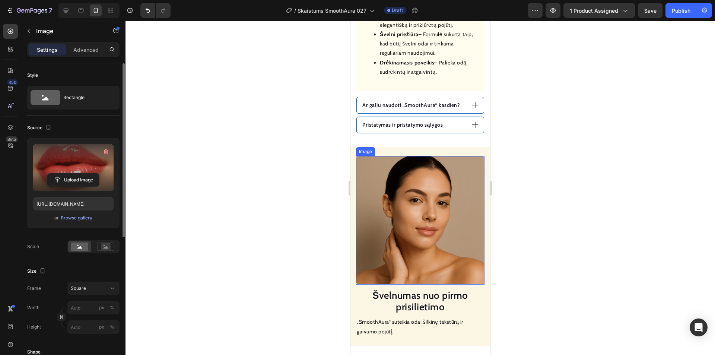
scroll to position [579, 0]
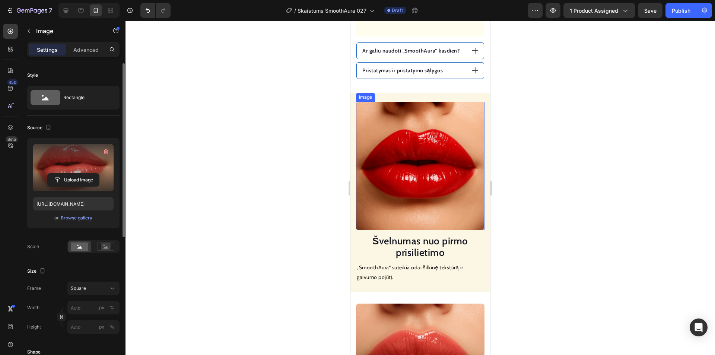
click at [414, 162] on img at bounding box center [420, 166] width 128 height 128
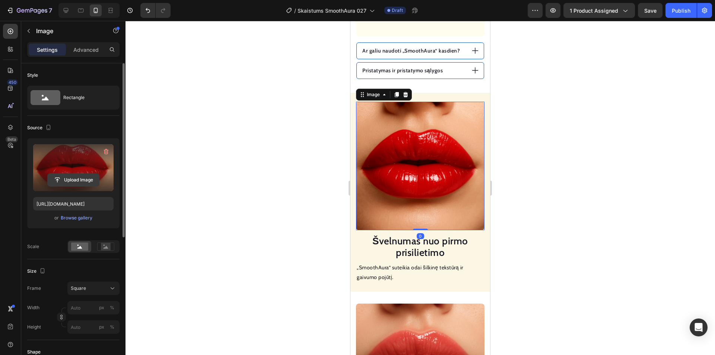
click at [74, 175] on input "file" at bounding box center [73, 179] width 51 height 13
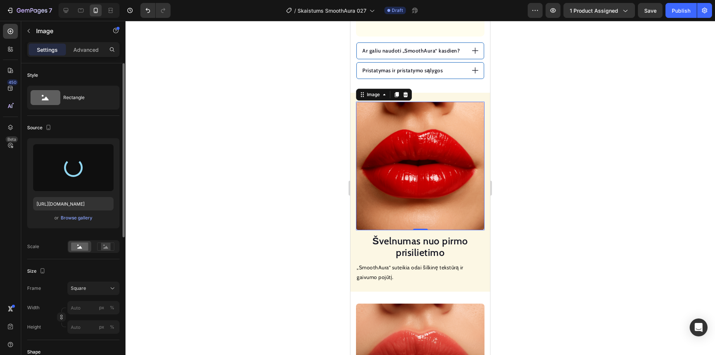
type input "https://cdn.shopify.com/s/files/1/0912/7424/8578/files/gempages_578568893010805…"
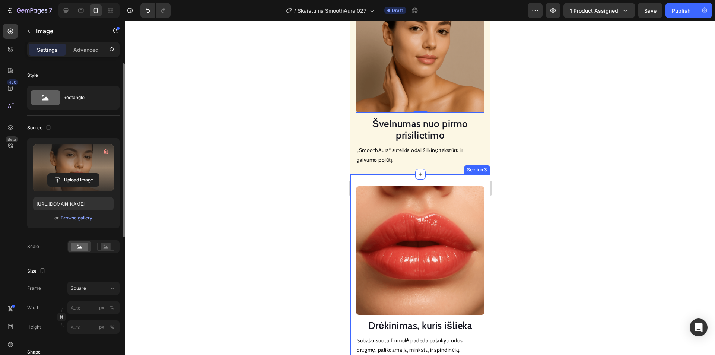
scroll to position [802, 0]
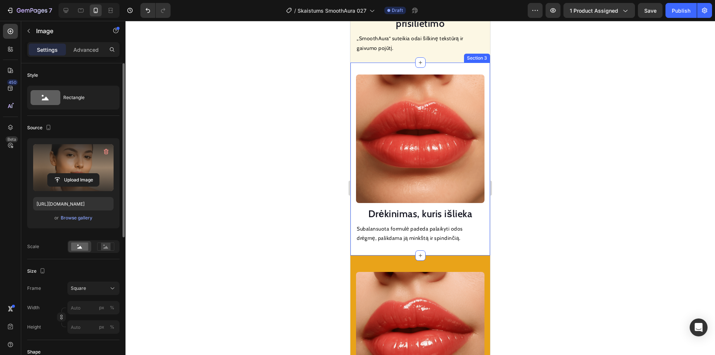
click at [398, 158] on img at bounding box center [420, 138] width 128 height 128
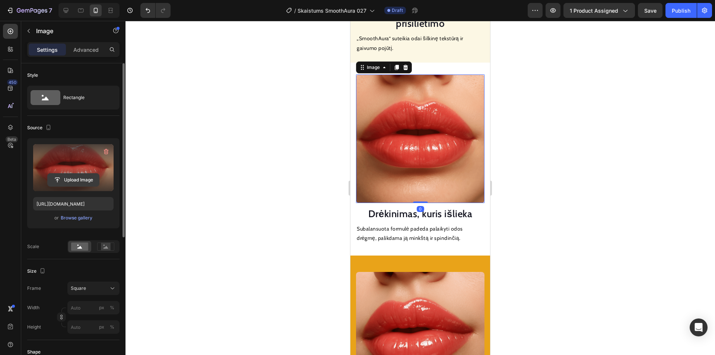
click at [61, 177] on input "file" at bounding box center [73, 179] width 51 height 13
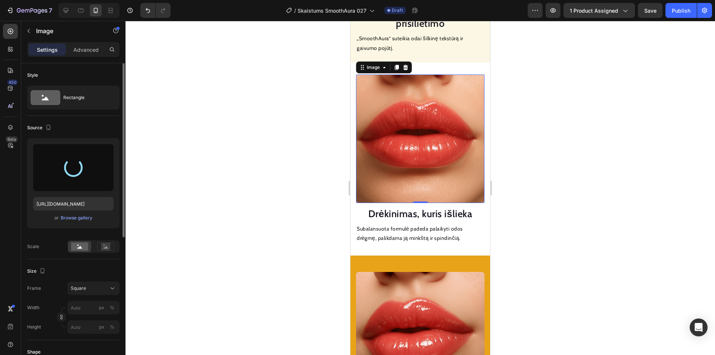
type input "https://cdn.shopify.com/s/files/1/0912/7424/8578/files/gempages_578568893010805…"
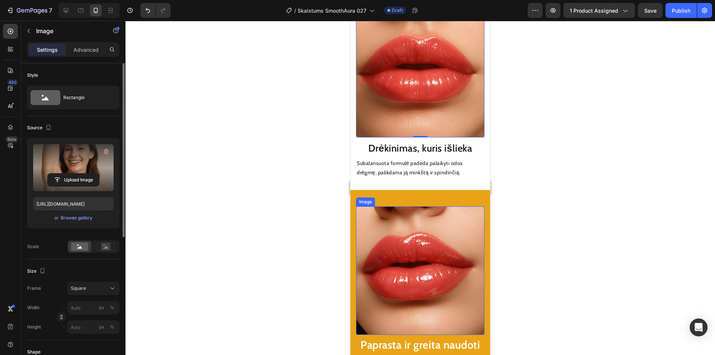
scroll to position [988, 0]
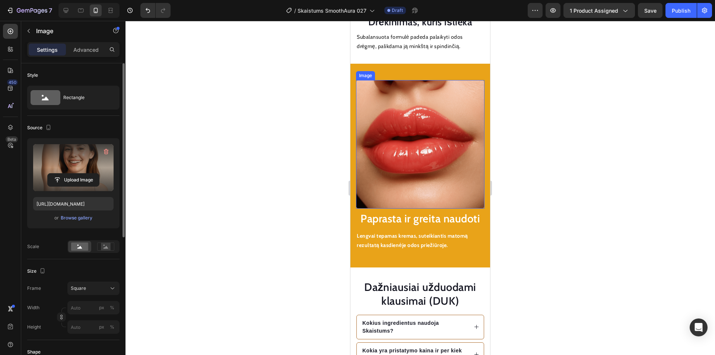
click at [424, 141] on img at bounding box center [420, 144] width 128 height 128
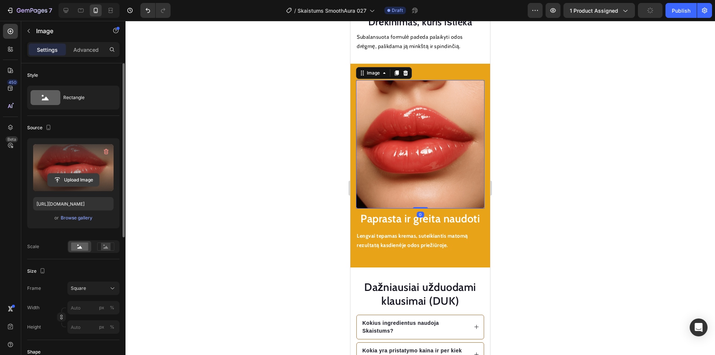
click at [70, 176] on input "file" at bounding box center [73, 179] width 51 height 13
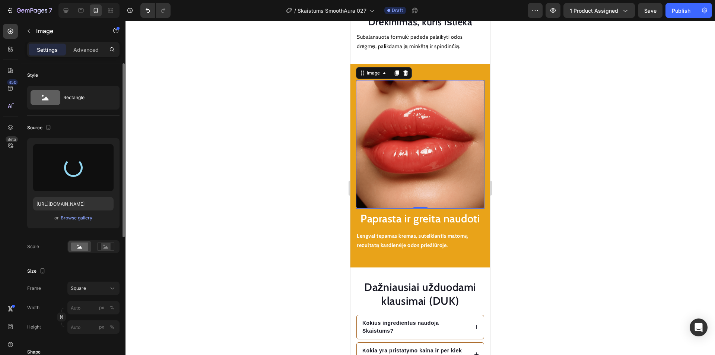
type input "https://cdn.shopify.com/s/files/1/0912/7424/8578/files/gempages_578568893010805…"
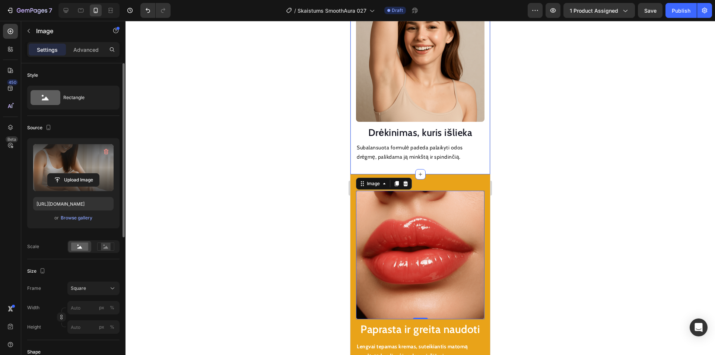
scroll to position [877, 0]
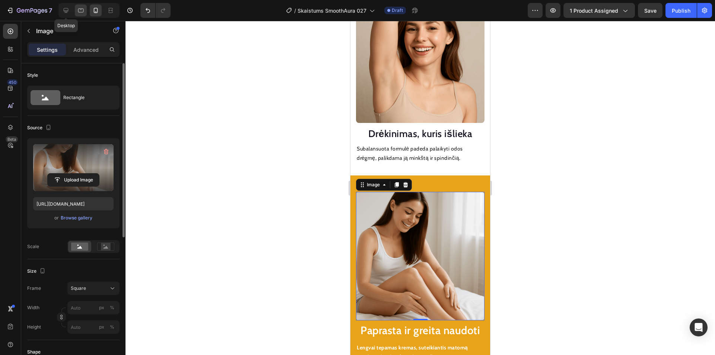
drag, startPoint x: 64, startPoint y: 10, endPoint x: 76, endPoint y: 10, distance: 11.5
click at [66, 10] on icon at bounding box center [65, 10] width 7 height 7
type input "100"
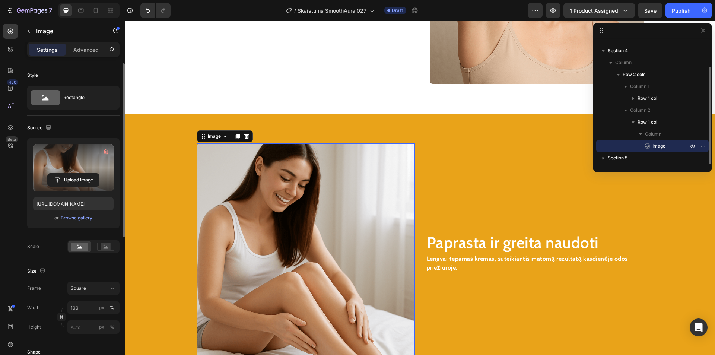
scroll to position [1229, 0]
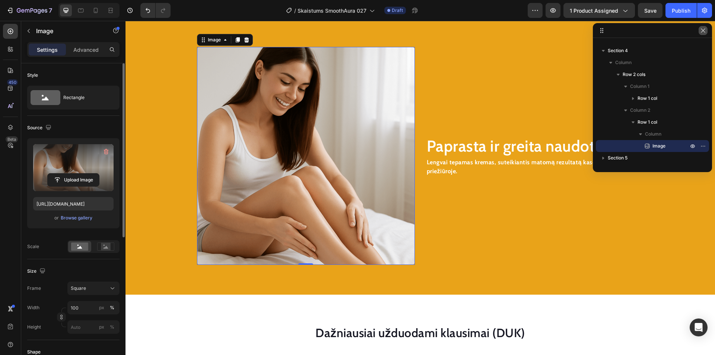
click at [702, 31] on icon "button" at bounding box center [703, 31] width 6 height 6
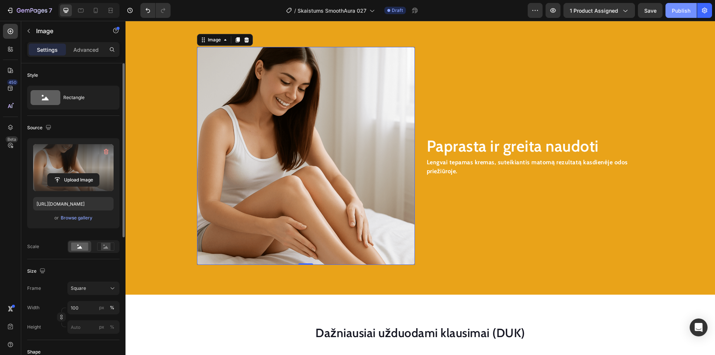
click at [679, 8] on div "Publish" at bounding box center [681, 11] width 19 height 8
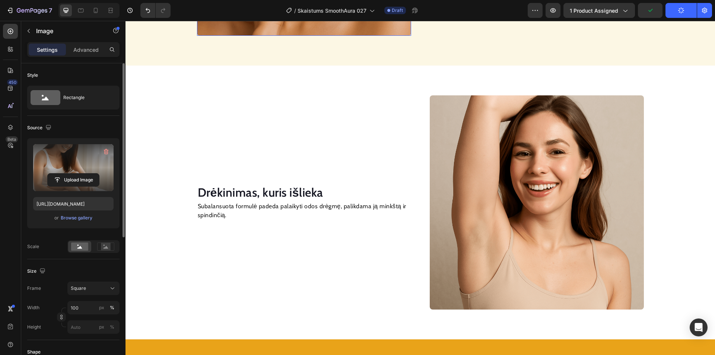
scroll to position [410, 0]
